Goal: Task Accomplishment & Management: Use online tool/utility

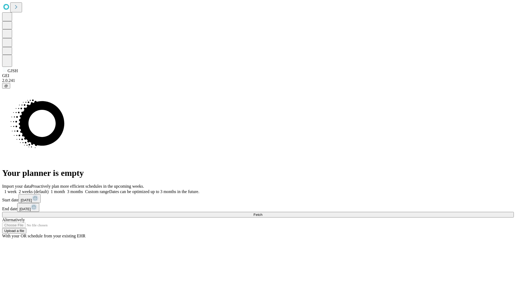
click at [262, 213] on span "Fetch" at bounding box center [258, 215] width 9 height 4
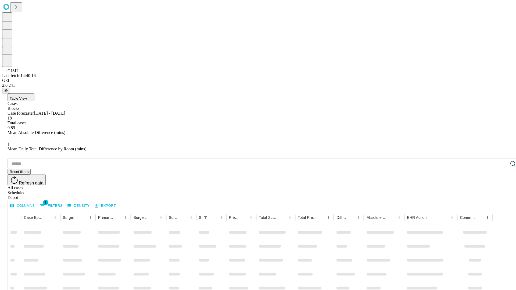
click at [502, 195] on div "Depot" at bounding box center [264, 197] width 512 height 5
